Goal: Transaction & Acquisition: Download file/media

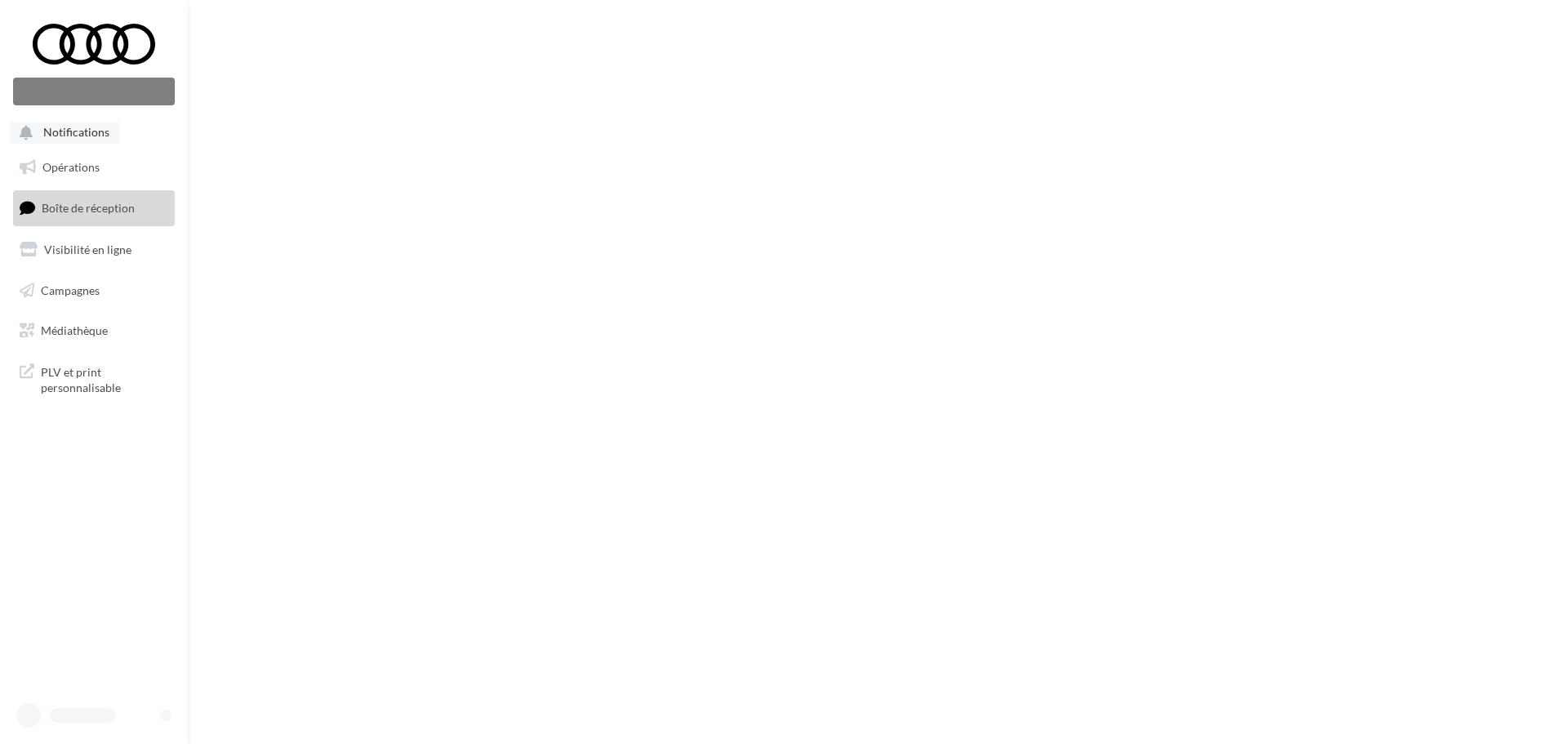
click at [105, 122] on account-notifications-button "Notifications" at bounding box center [64, 131] width 110 height 27
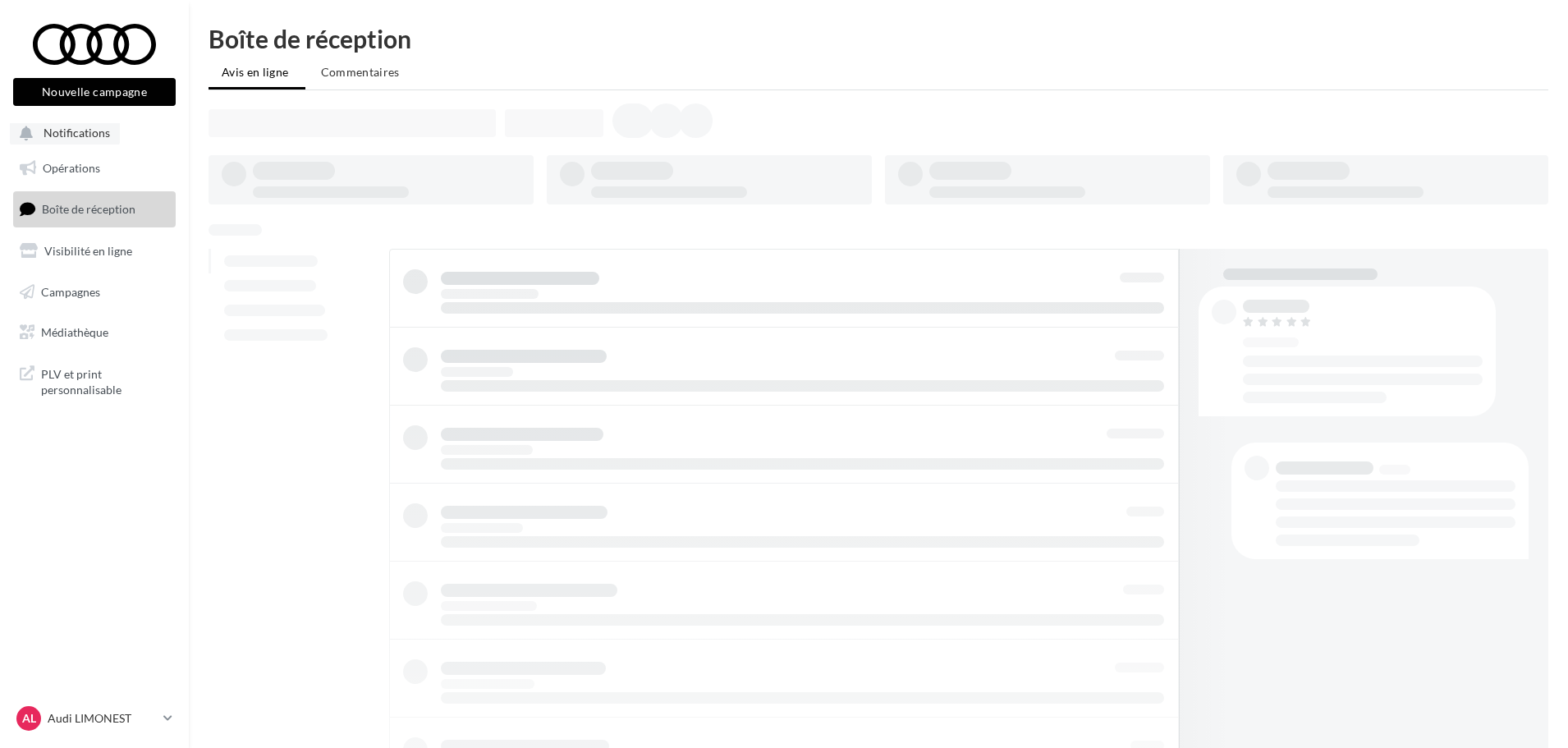
click at [110, 134] on account-notifications-button "Notifications" at bounding box center [65, 131] width 110 height 27
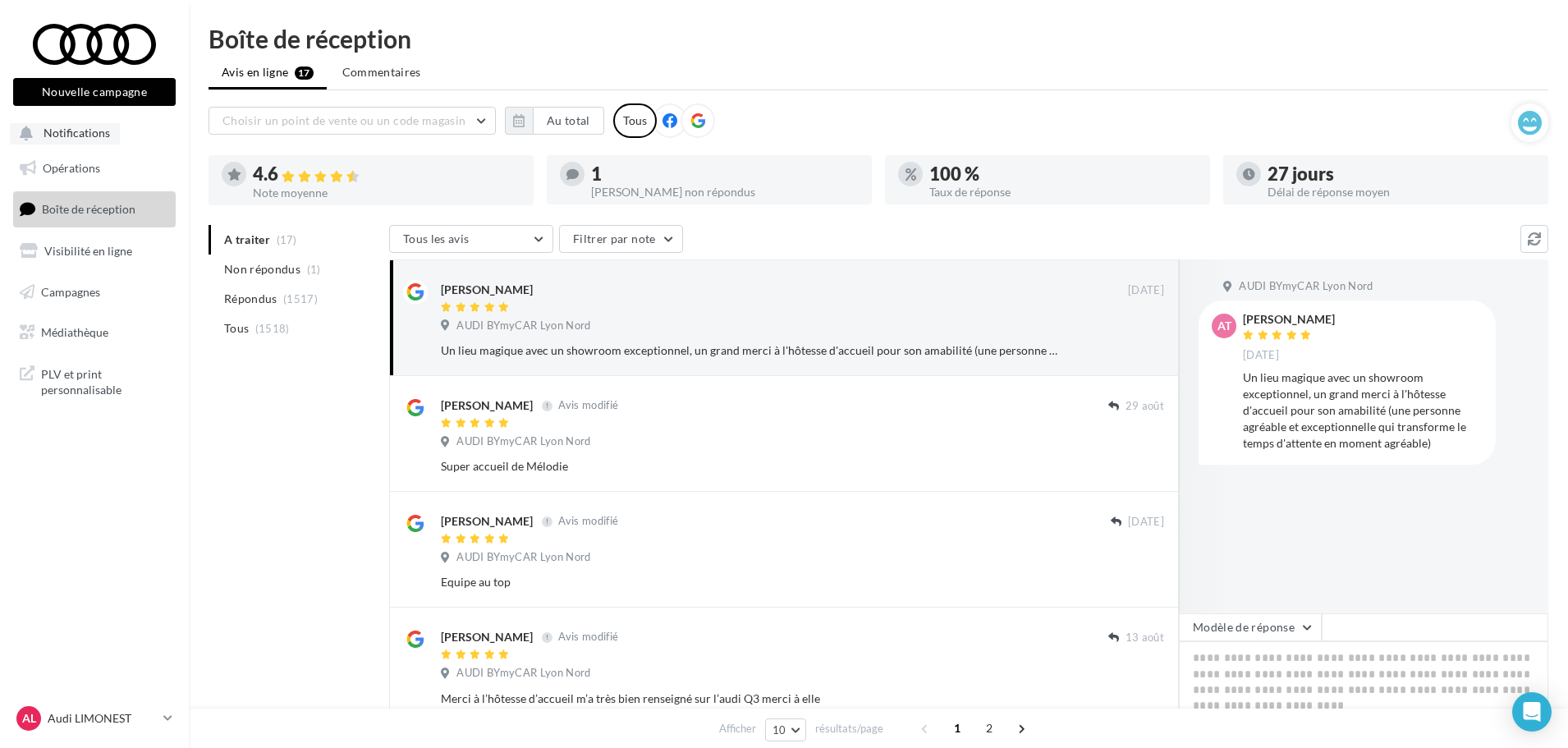
click at [89, 133] on span "Notifications" at bounding box center [77, 133] width 67 height 14
click at [82, 125] on account-notifications-button "Notifications" at bounding box center [65, 131] width 110 height 27
click at [83, 136] on span "Notifications" at bounding box center [77, 133] width 67 height 14
click at [123, 127] on li "Notifications" at bounding box center [94, 133] width 163 height 21
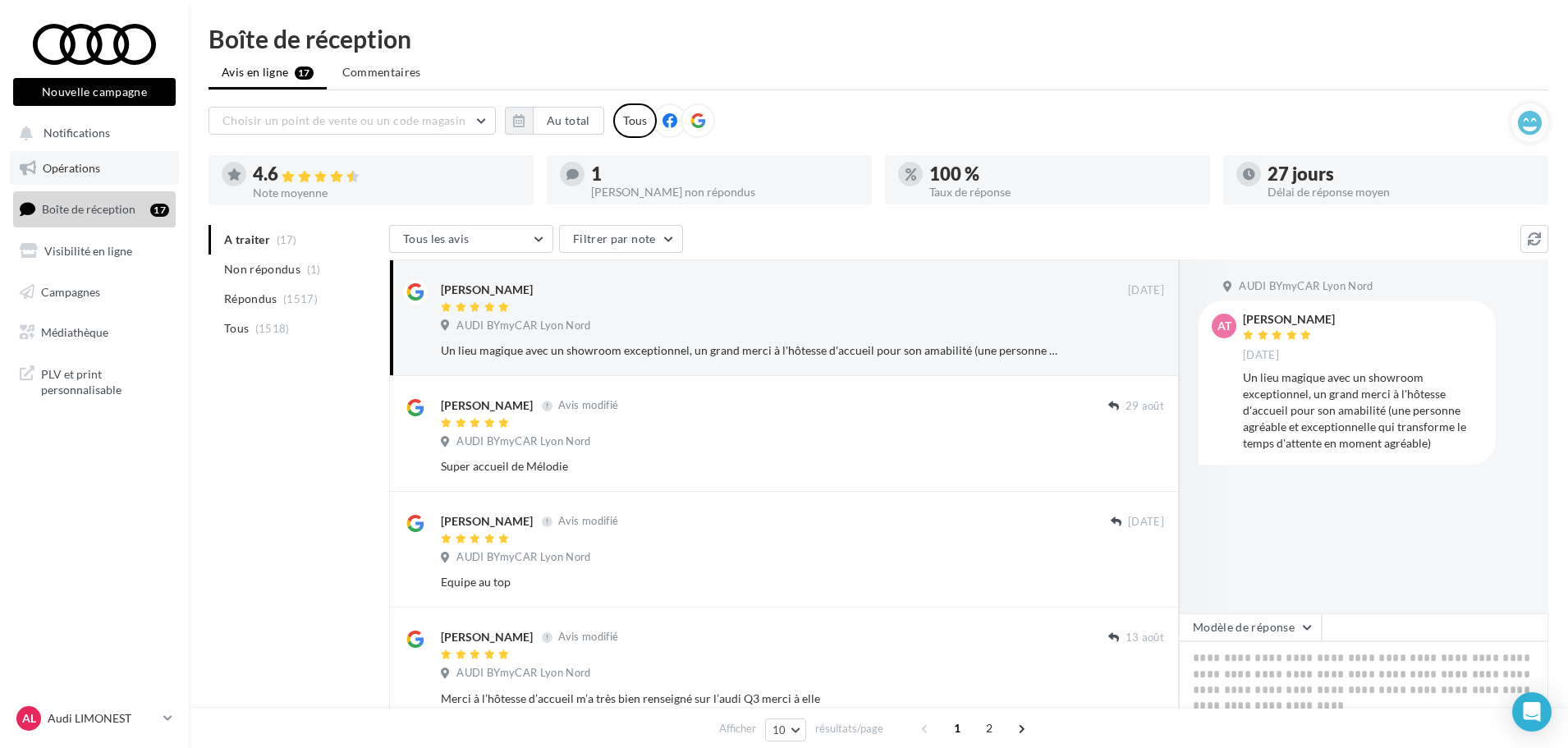
click at [92, 153] on link "Opérations" at bounding box center [94, 167] width 169 height 34
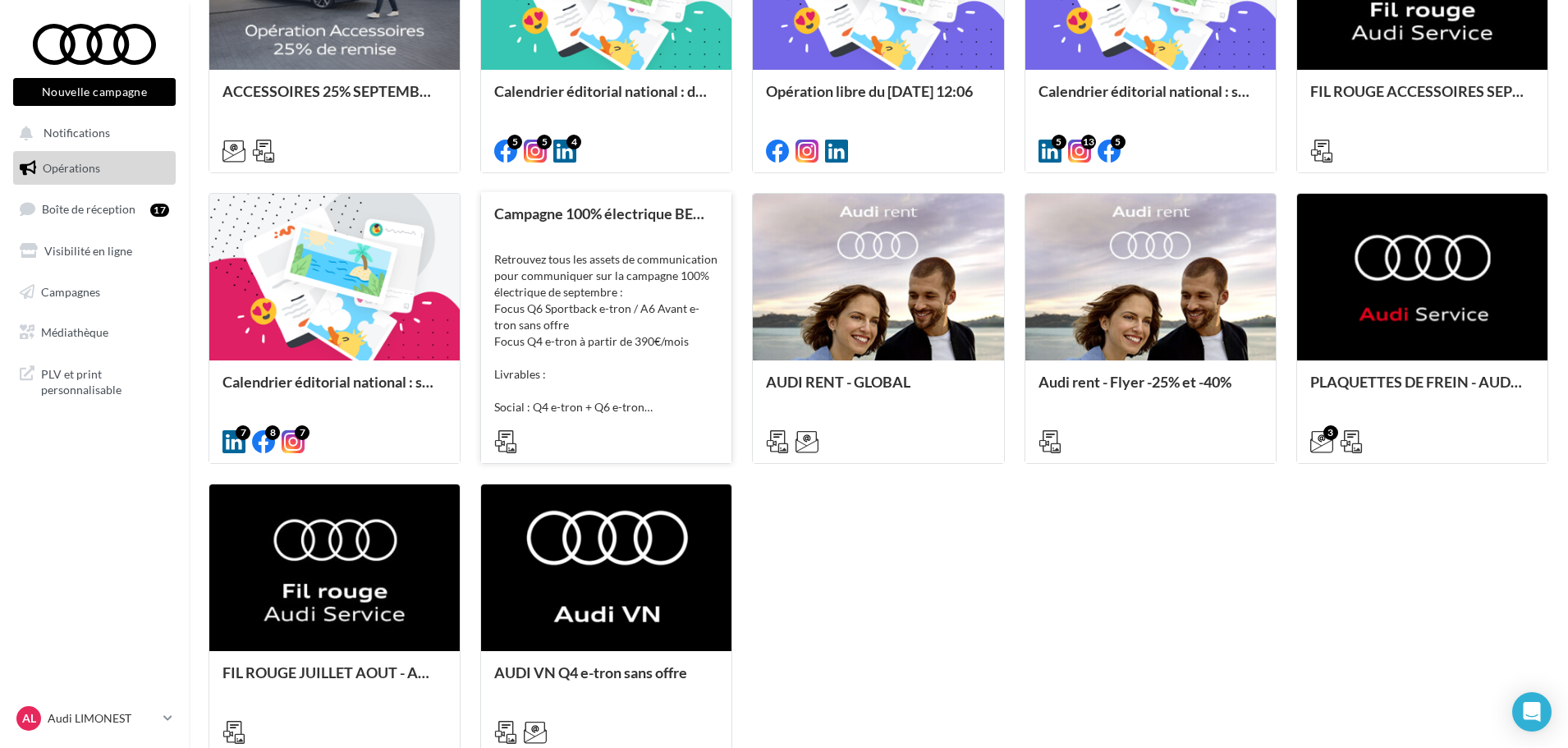
scroll to position [769, 0]
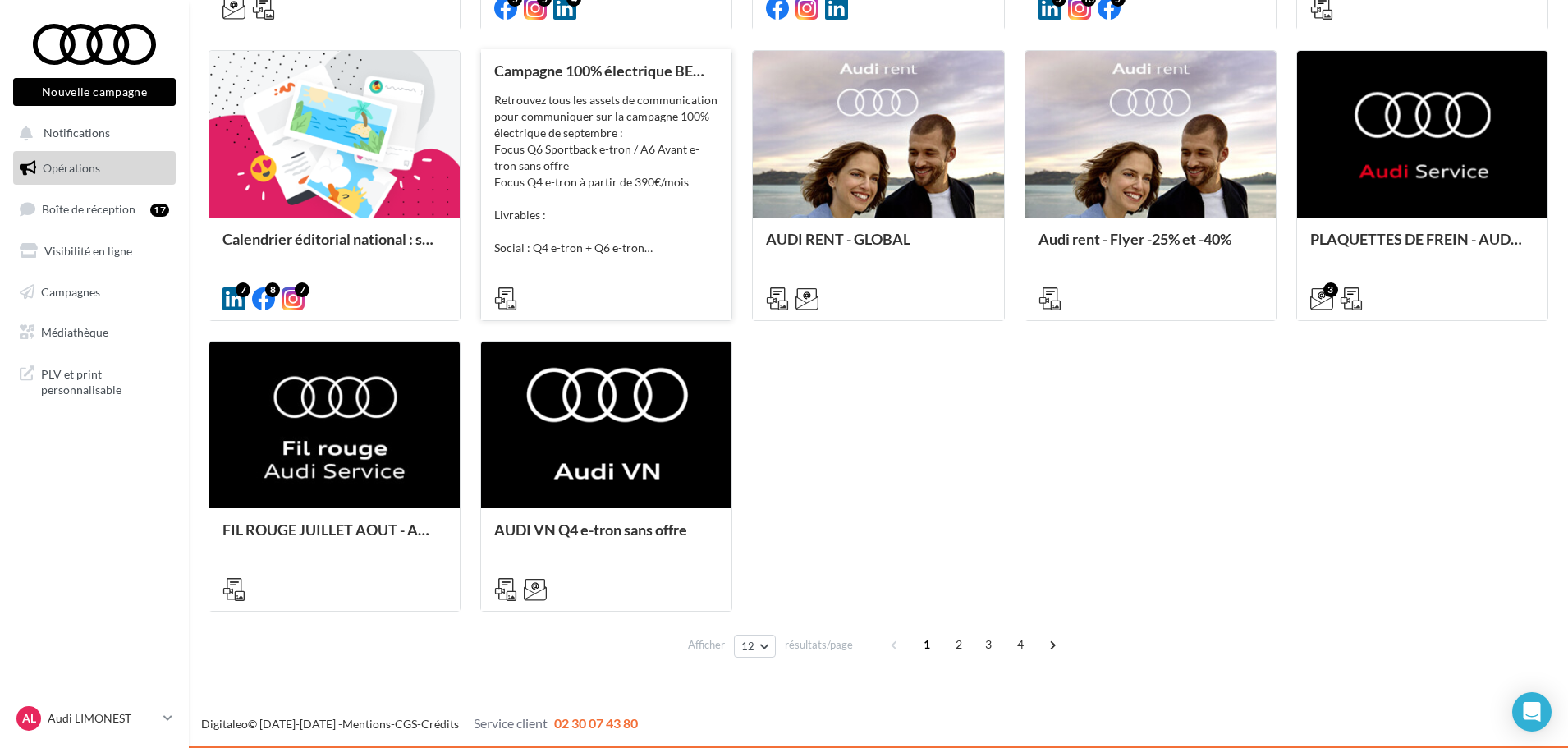
click at [654, 114] on div "Retrouvez tous les assets de communication pour communiquer sur la campagne 100…" at bounding box center [606, 174] width 224 height 165
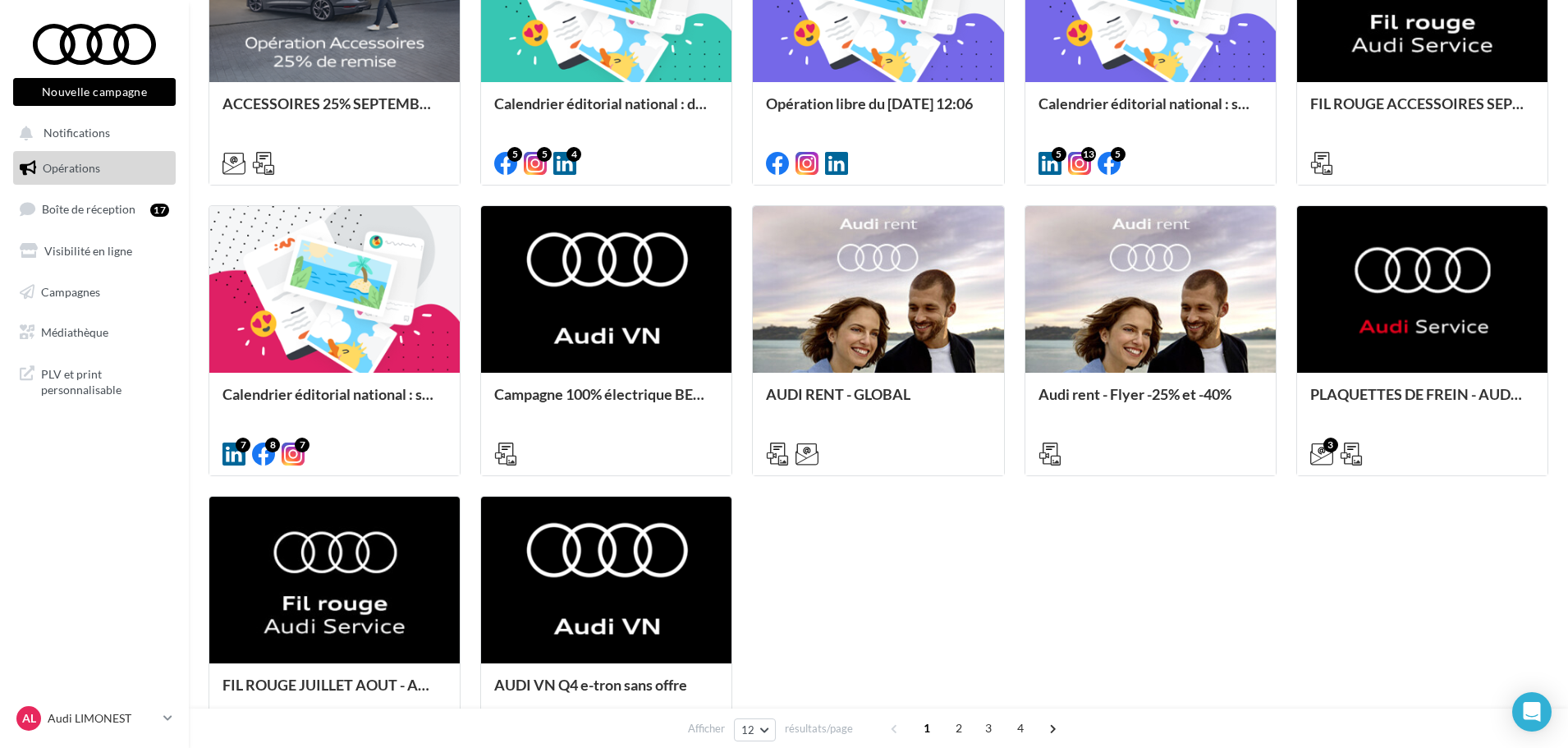
scroll to position [656, 0]
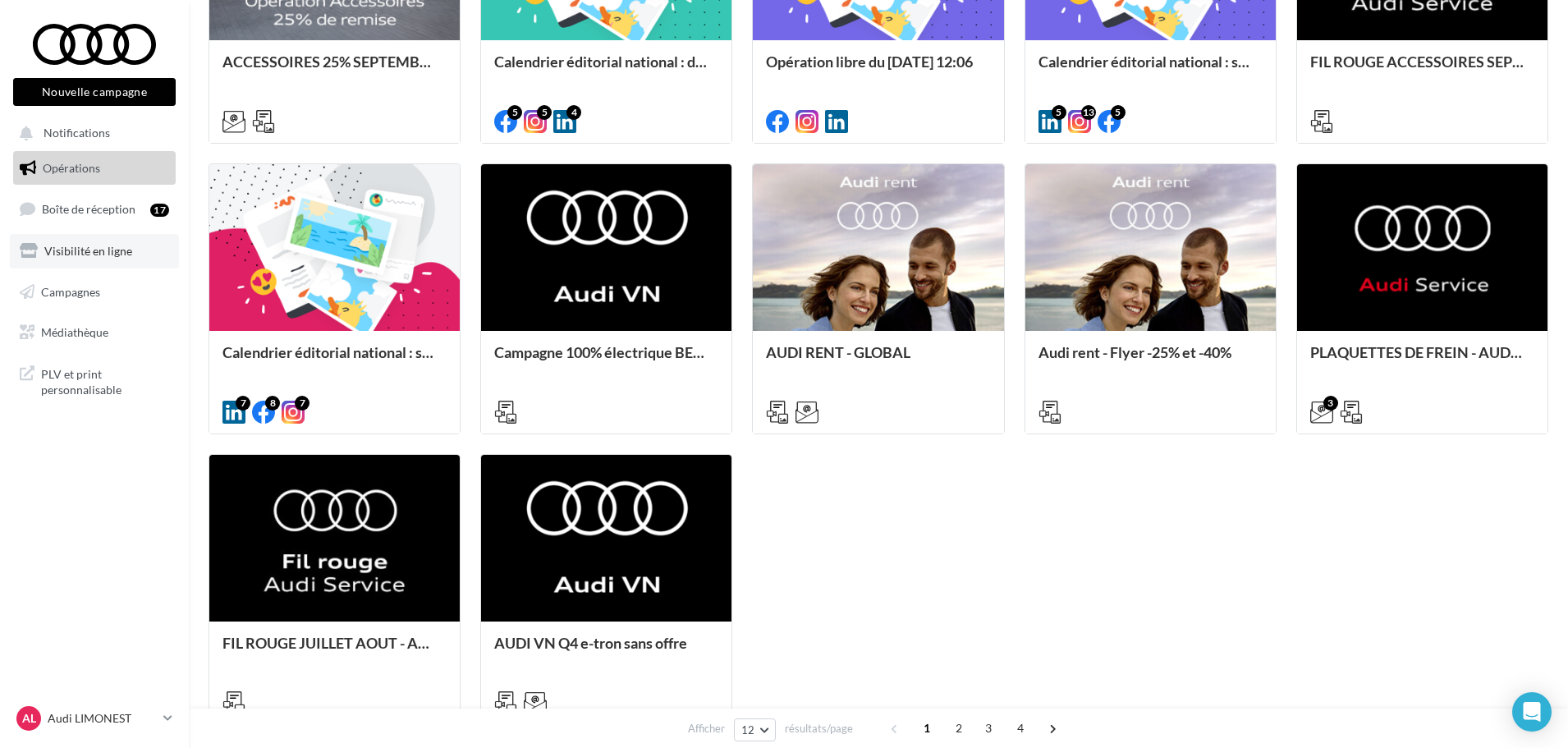
click at [77, 260] on link "Visibilité en ligne" at bounding box center [94, 251] width 169 height 34
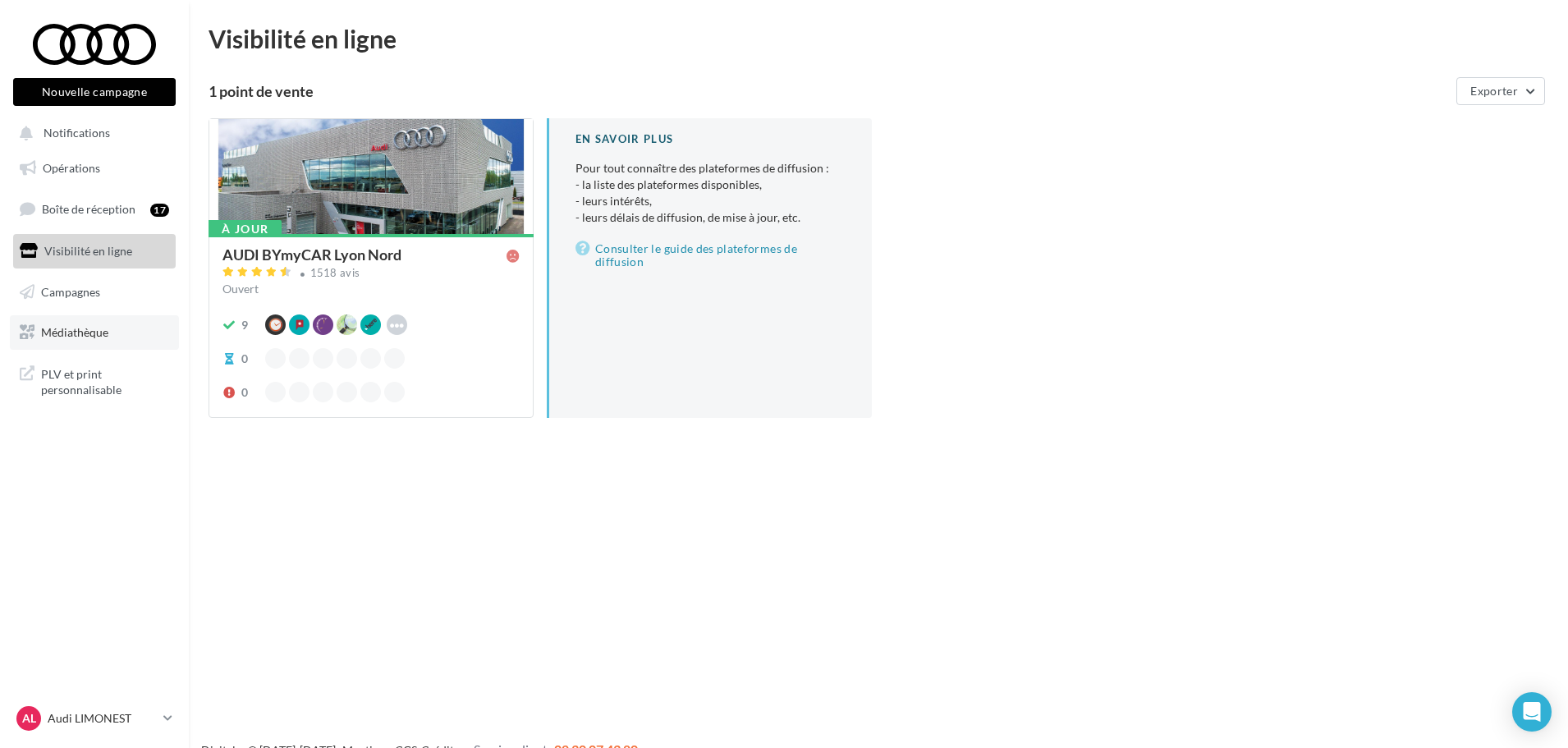
click at [61, 332] on span "Médiathèque" at bounding box center [74, 331] width 68 height 14
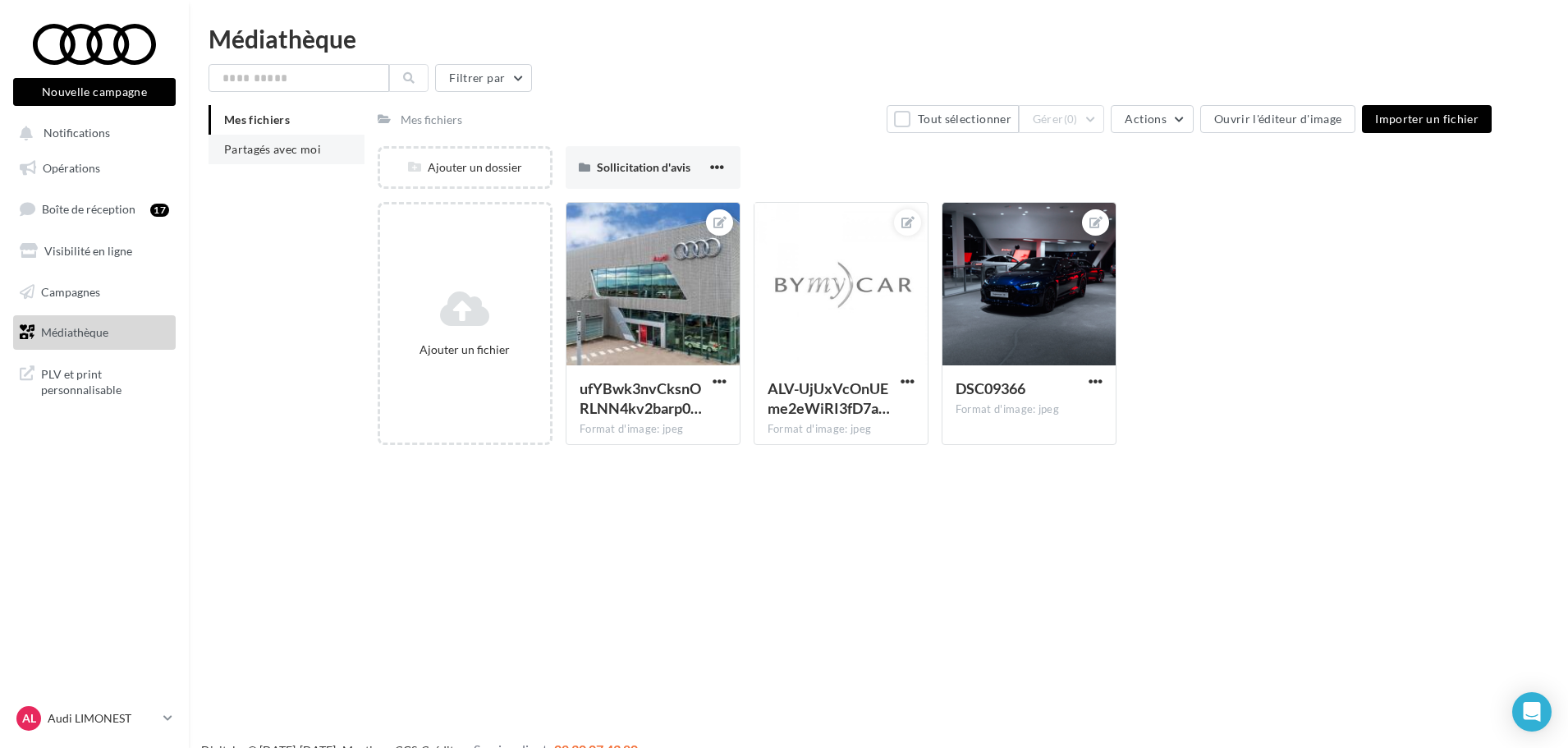
click at [296, 155] on span "Partagés avec moi" at bounding box center [272, 149] width 97 height 14
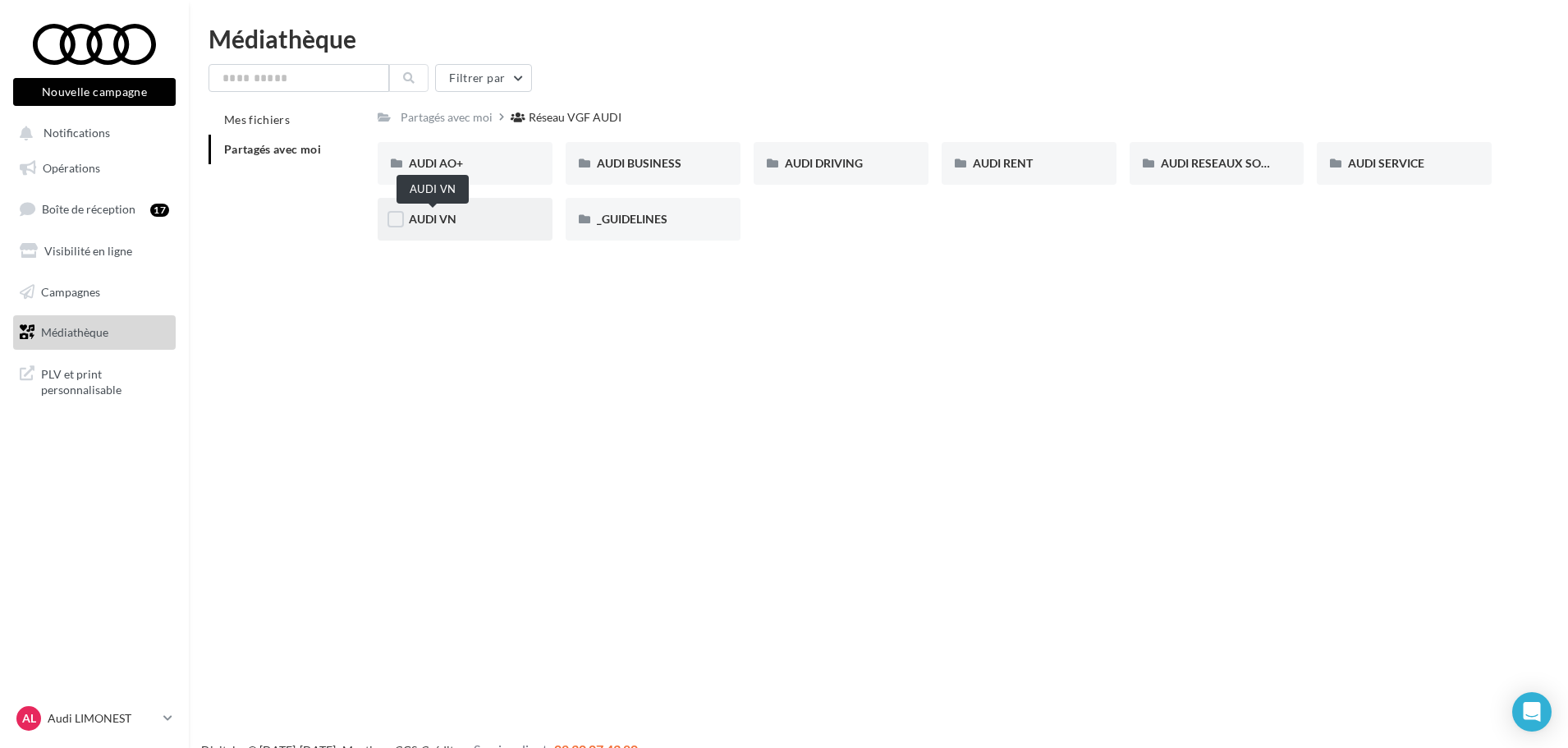
click at [449, 222] on span "AUDI VN" at bounding box center [432, 218] width 47 height 14
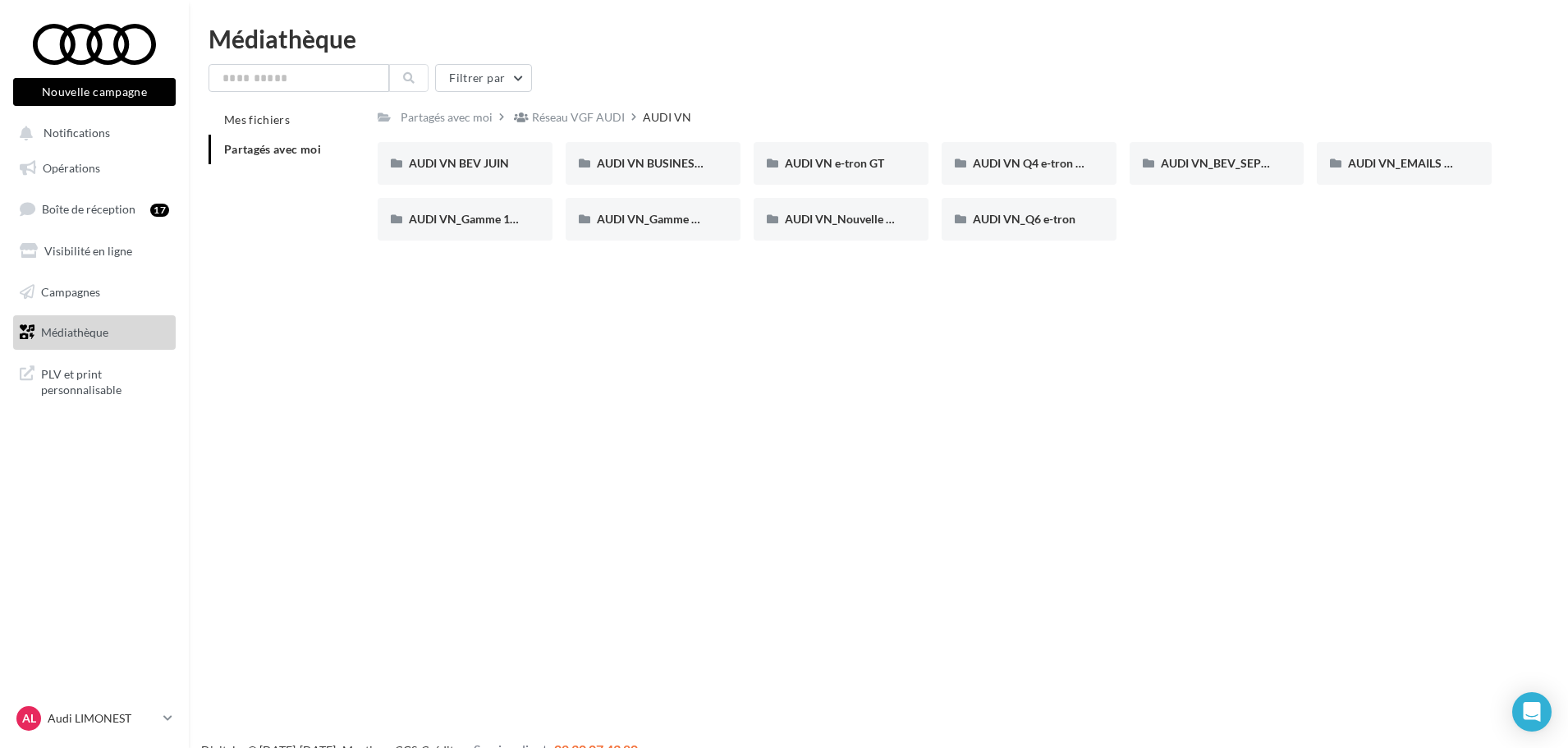
click at [281, 150] on span "Partagés avec moi" at bounding box center [272, 149] width 97 height 14
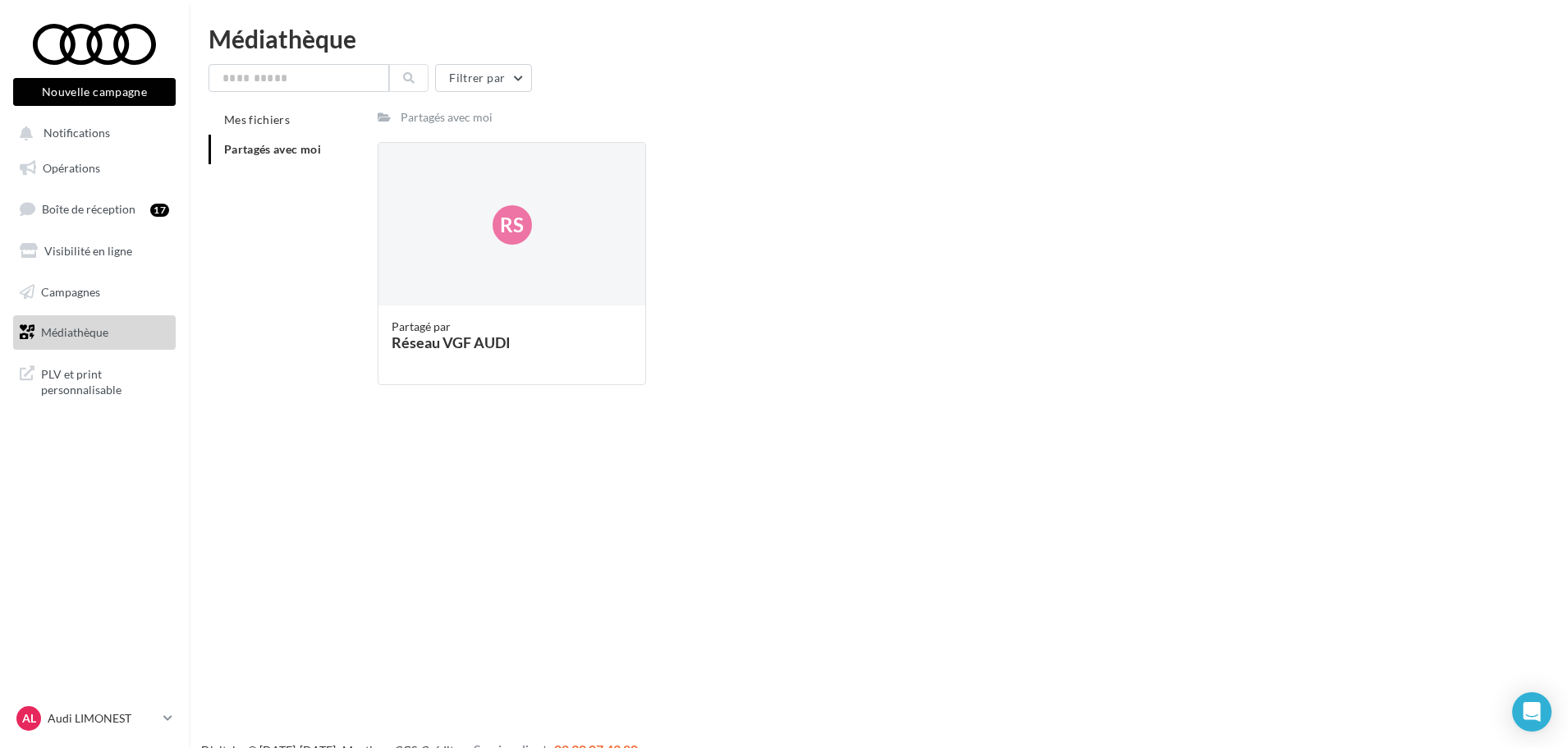
click at [255, 138] on li "Partagés avec moi" at bounding box center [286, 150] width 156 height 30
click at [133, 333] on link "Médiathèque" at bounding box center [94, 332] width 169 height 34
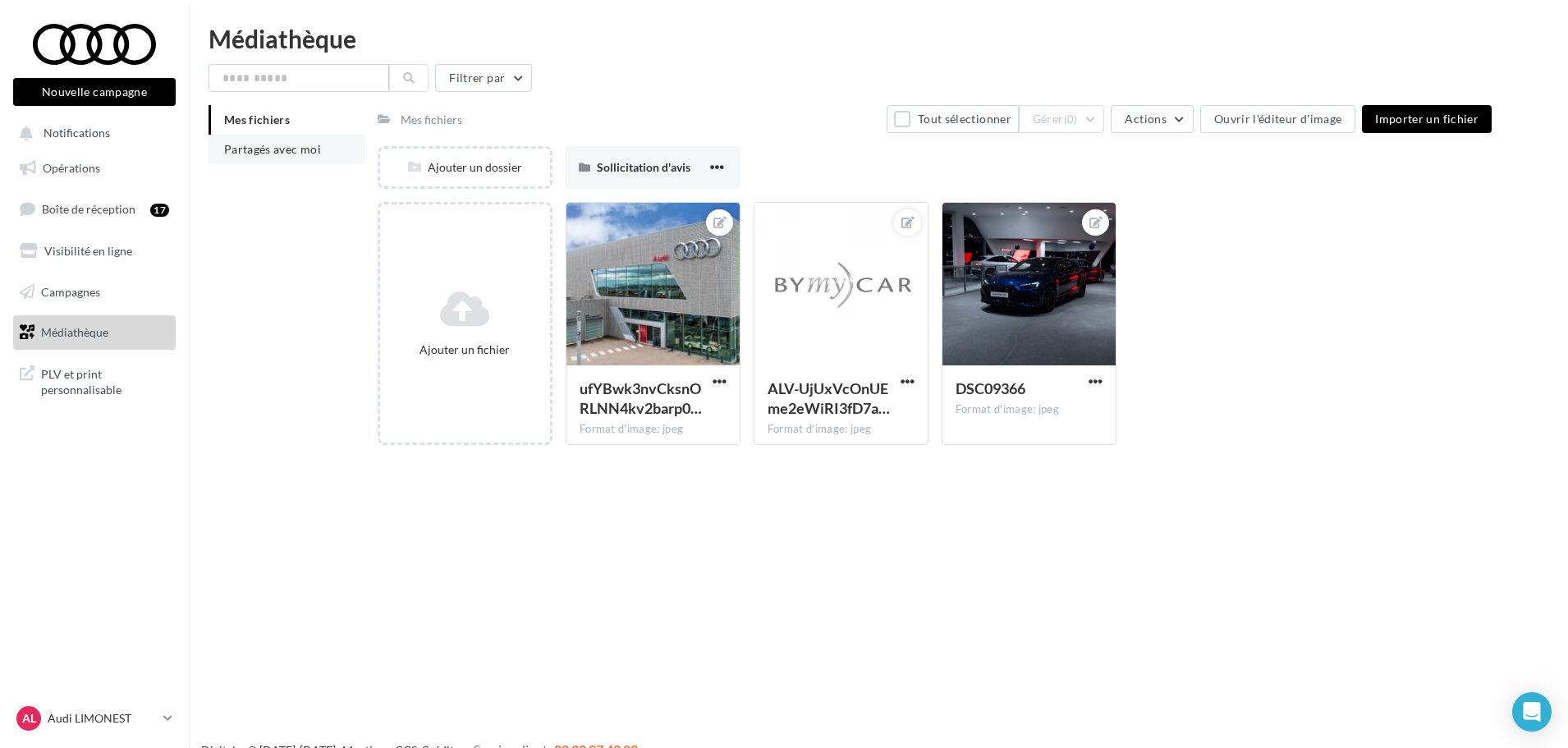
click at [316, 151] on span "Partagés avec moi" at bounding box center [272, 149] width 97 height 14
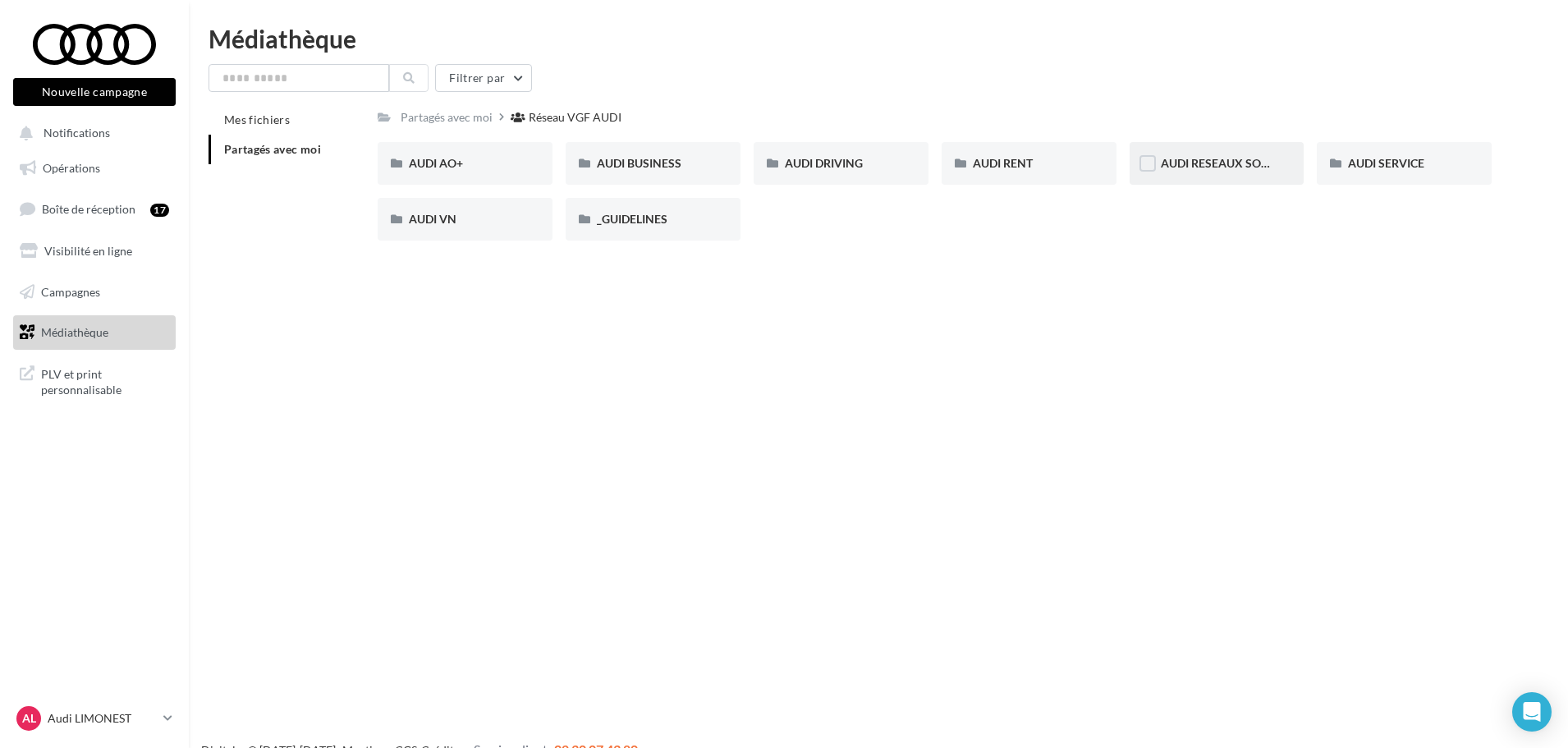
click at [1222, 150] on div "AUDI RESEAUX SOCIAUX" at bounding box center [1216, 164] width 175 height 43
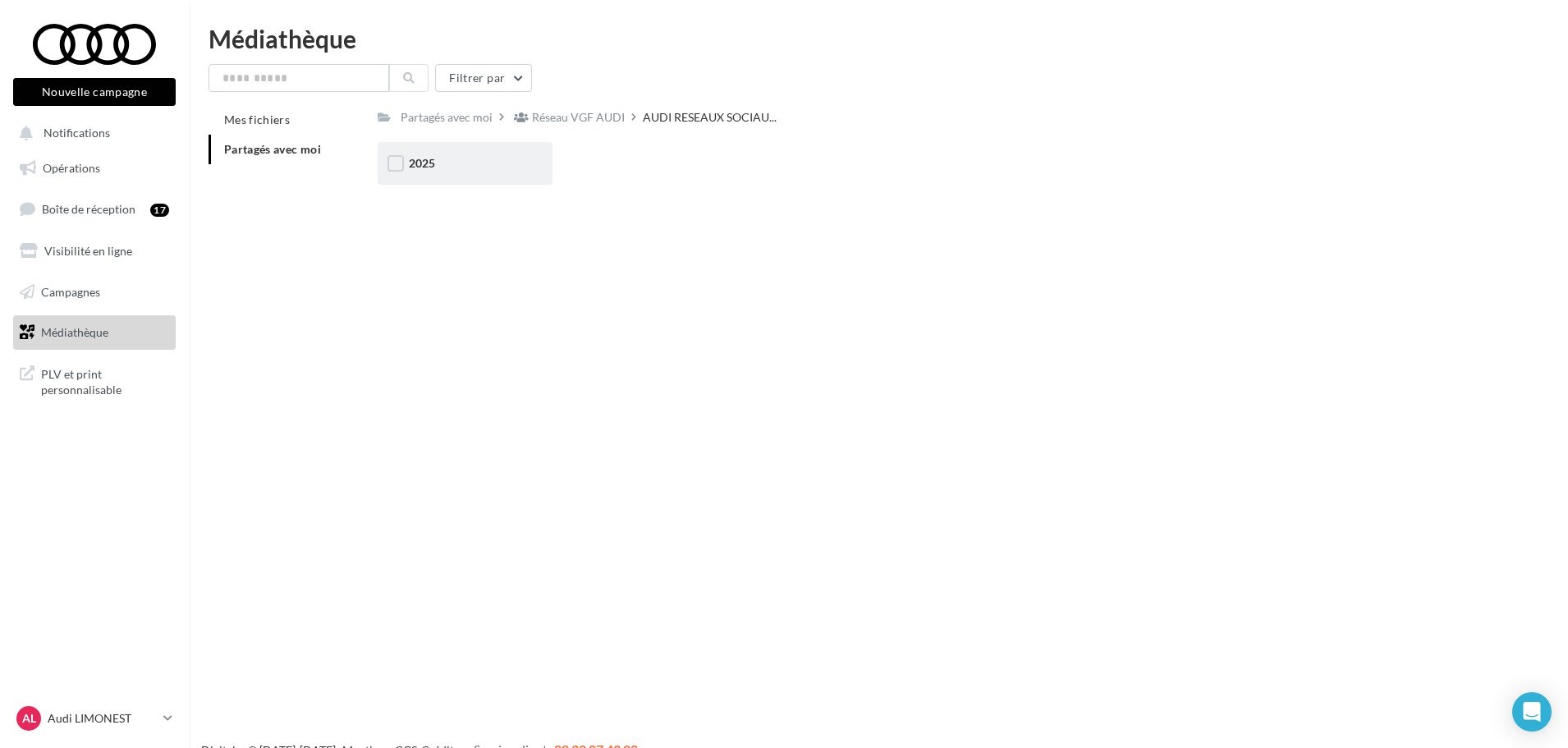
click at [465, 165] on div "2025" at bounding box center [465, 164] width 113 height 17
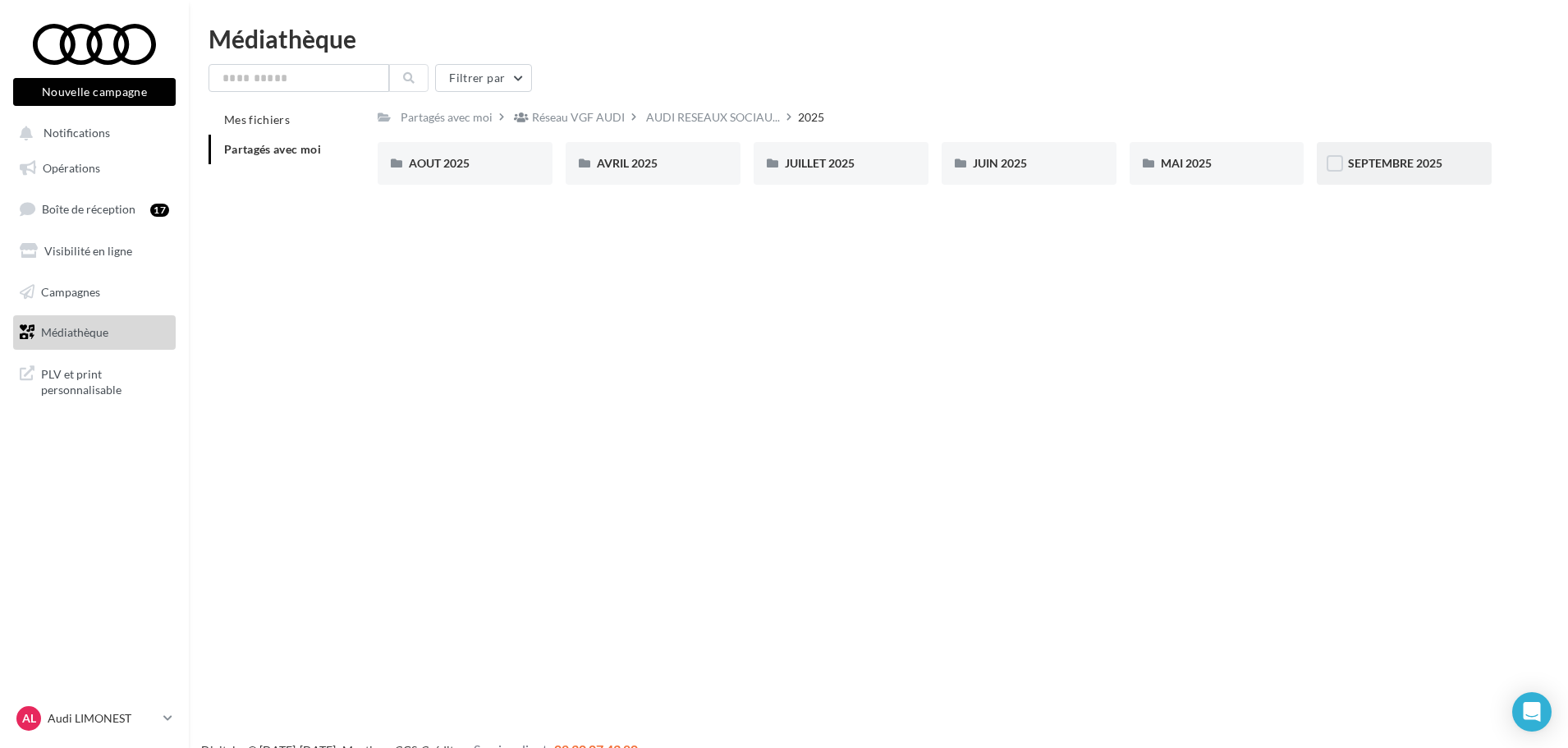
click at [1396, 173] on div "SEPTEMBRE 2025" at bounding box center [1404, 164] width 175 height 43
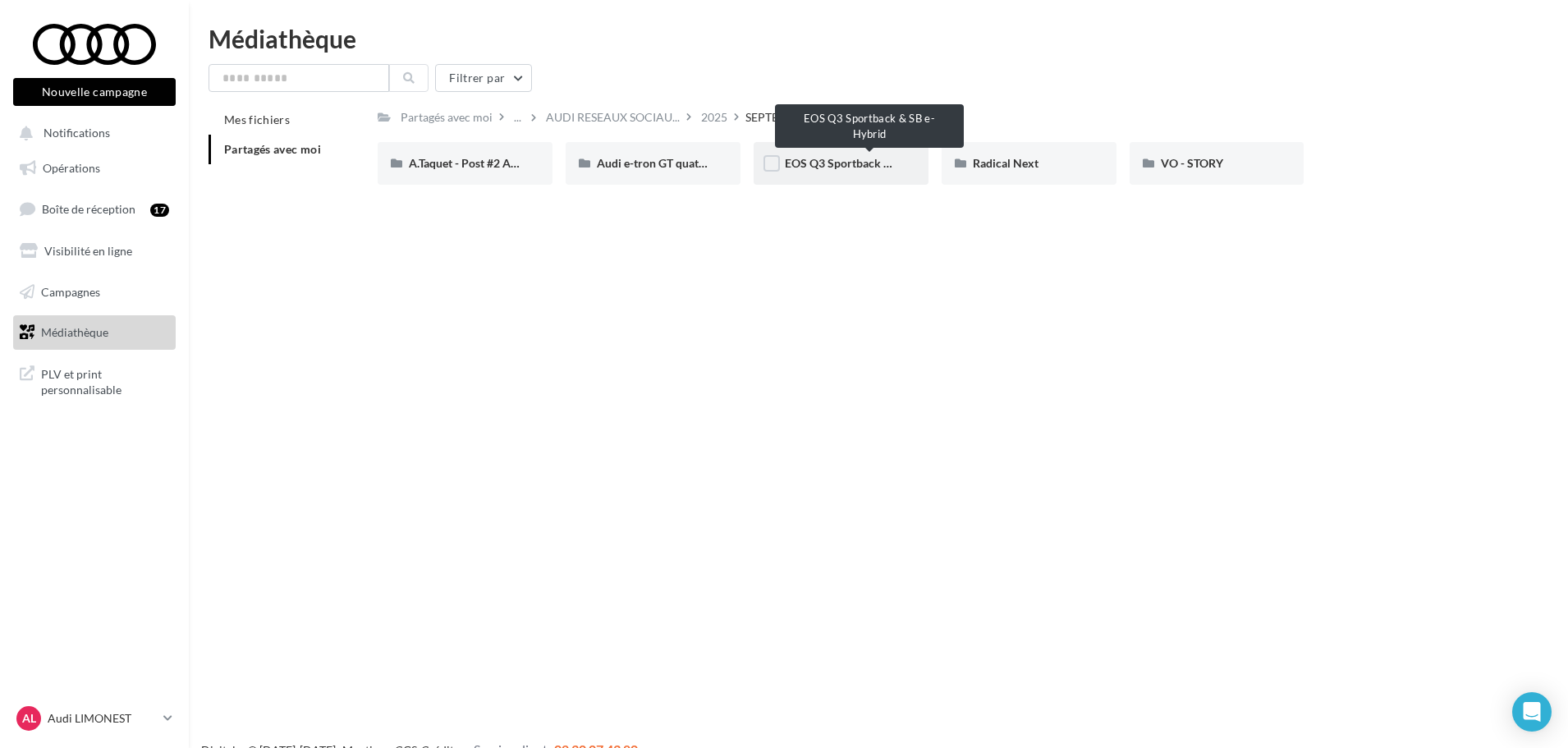
click at [858, 165] on span "EOS Q3 Sportback & SB e-Hybrid" at bounding box center [870, 163] width 171 height 14
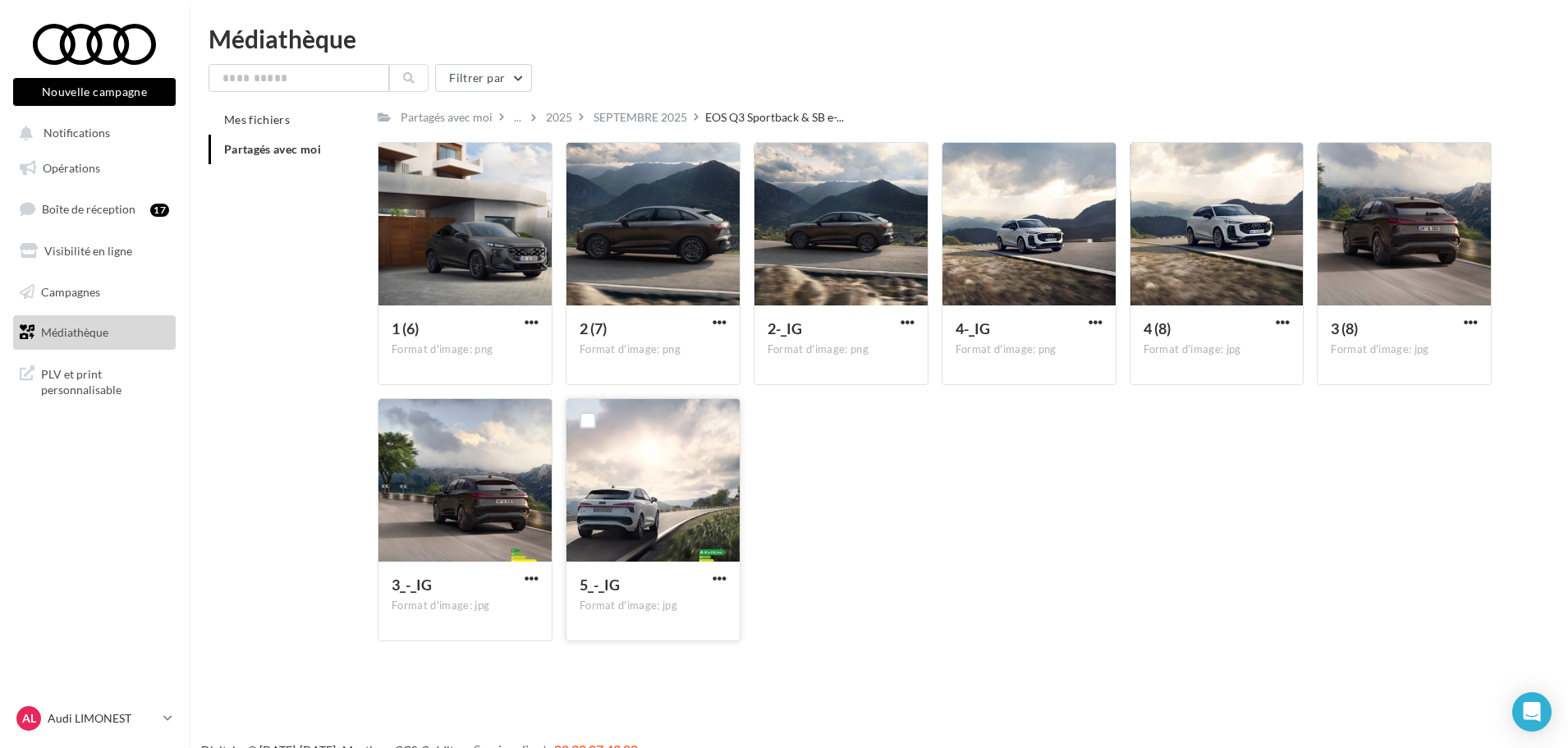
click at [705, 455] on div at bounding box center [652, 481] width 173 height 165
click at [681, 456] on div at bounding box center [652, 481] width 173 height 165
click at [722, 323] on span "button" at bounding box center [719, 322] width 14 height 14
click at [678, 354] on button "Télécharger" at bounding box center [648, 354] width 165 height 43
click at [959, 487] on div "1 (6) Format d'image: png 1 (6) 2 (7) Format d'image: png 2 (7) 2-_IG Format d'…" at bounding box center [941, 399] width 1128 height 512
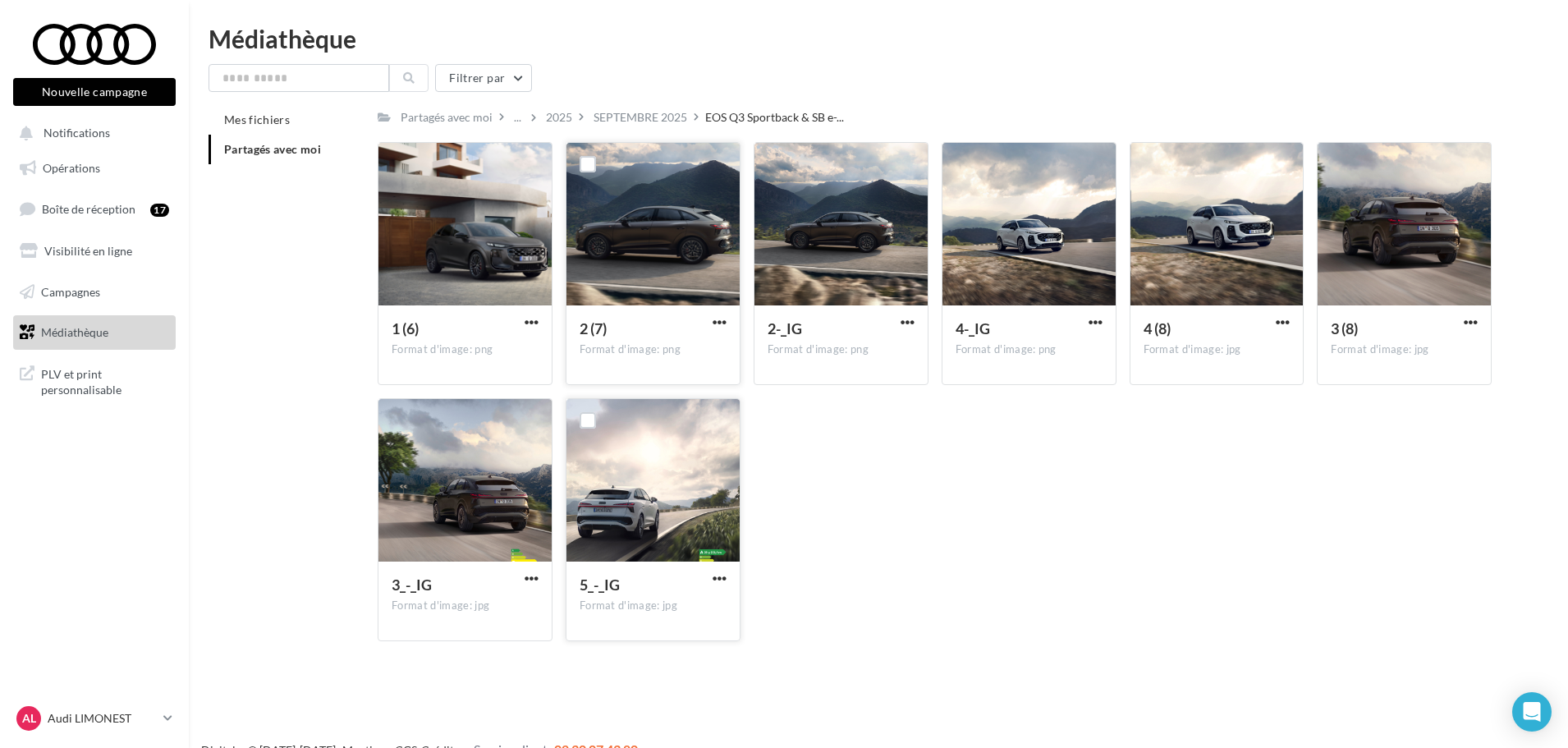
click at [617, 504] on div at bounding box center [652, 481] width 173 height 165
click at [84, 724] on p "Audi LIMONEST" at bounding box center [102, 718] width 109 height 17
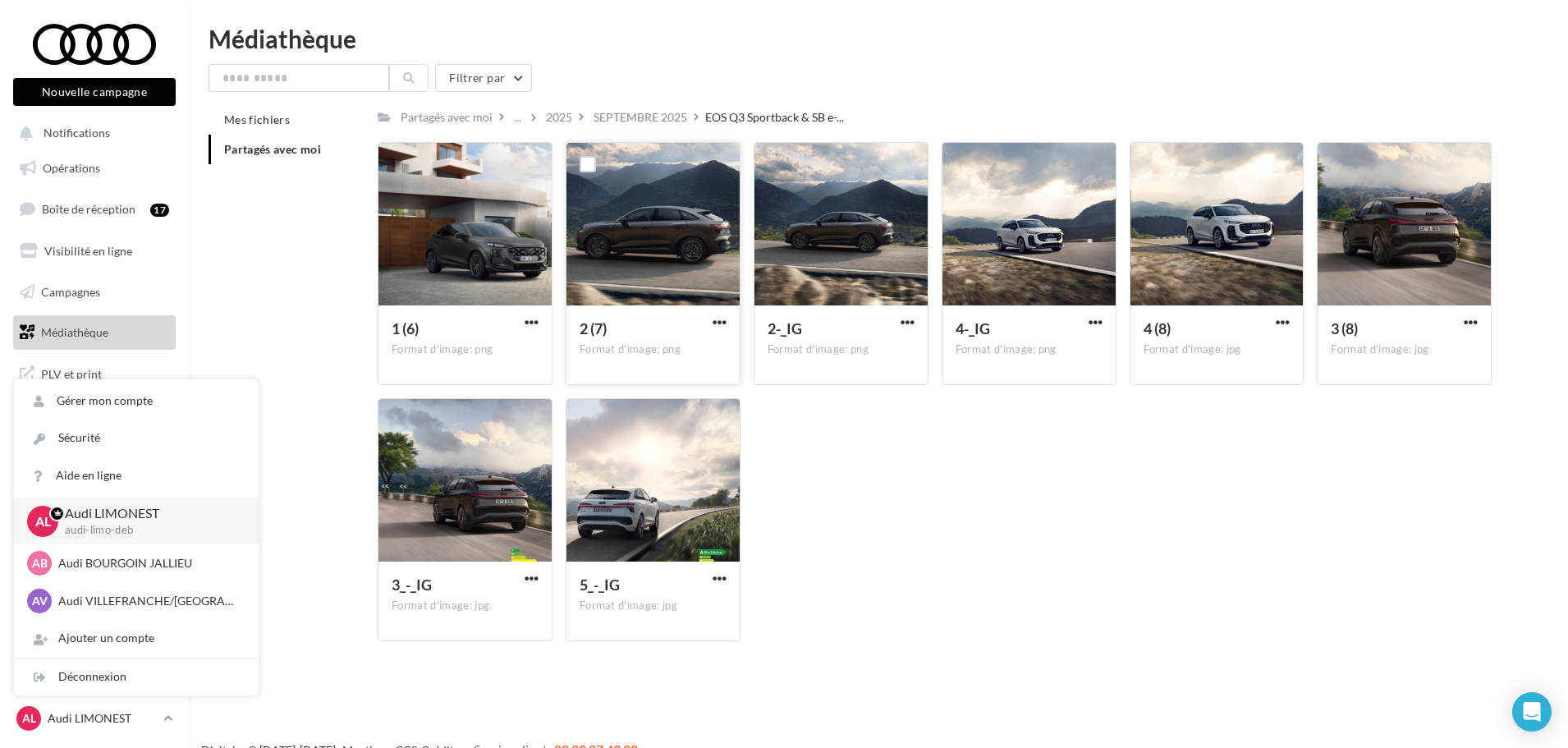
click at [105, 684] on div "Déconnexion" at bounding box center [136, 677] width 244 height 37
